Goal: Book appointment/travel/reservation

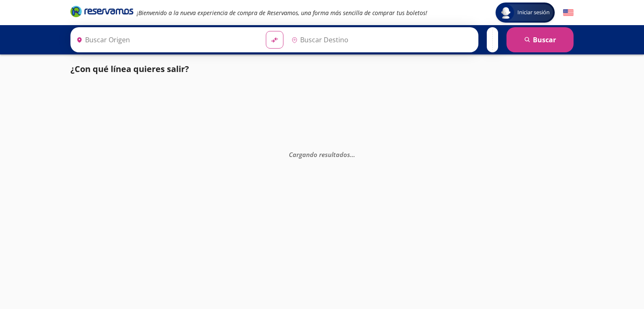
type input "Manzanillo, Colima"
type input "Colima, Colima"
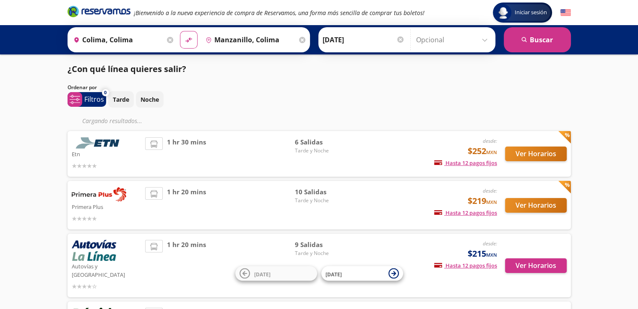
scroll to position [42, 0]
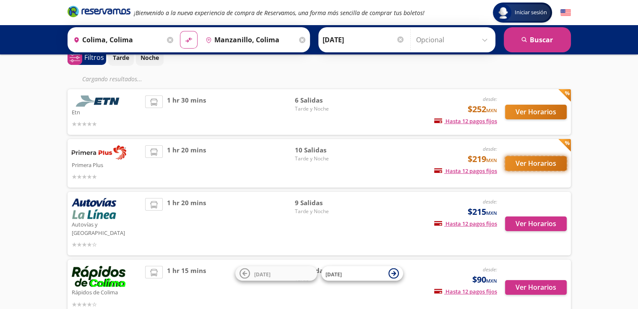
click at [535, 161] on button "Ver Horarios" at bounding box center [536, 163] width 62 height 15
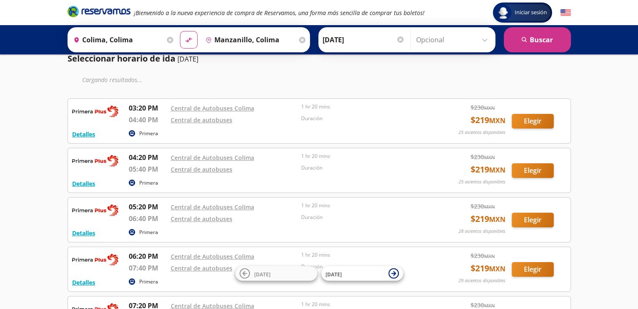
scroll to position [42, 0]
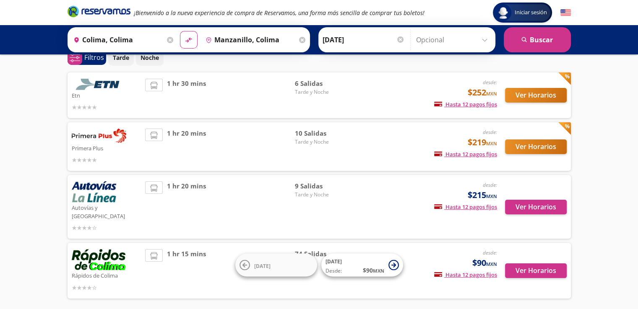
click at [179, 192] on span "1 hr 20 mins" at bounding box center [186, 207] width 39 height 51
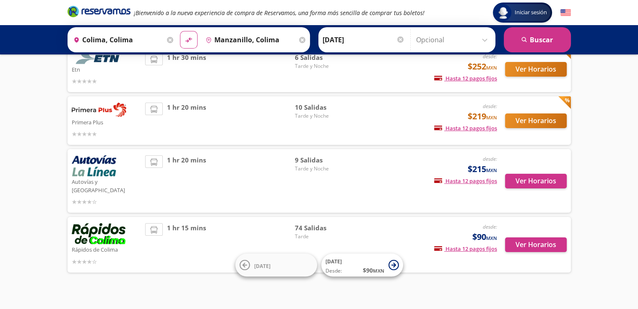
scroll to position [69, 0]
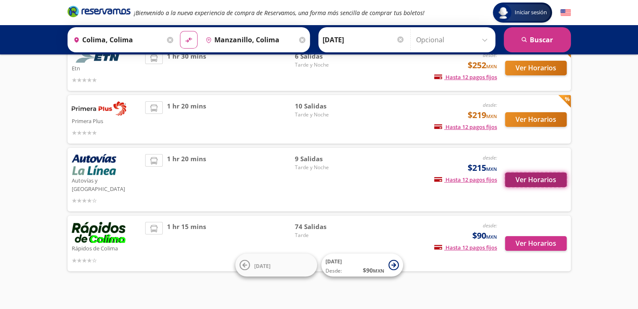
click at [550, 179] on button "Ver Horarios" at bounding box center [536, 180] width 62 height 15
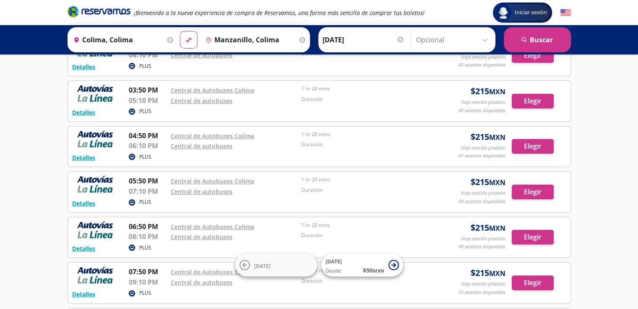
scroll to position [126, 0]
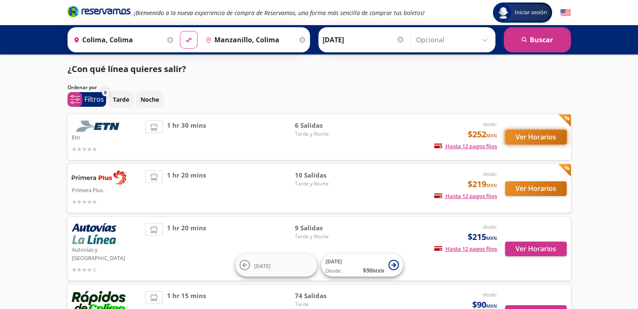
click at [541, 134] on button "Ver Horarios" at bounding box center [536, 137] width 62 height 15
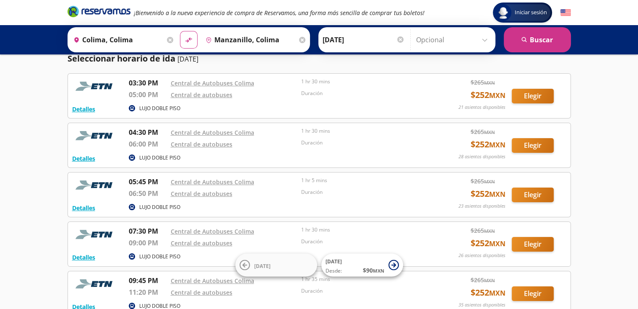
scroll to position [42, 0]
